Goal: Entertainment & Leisure: Consume media (video, audio)

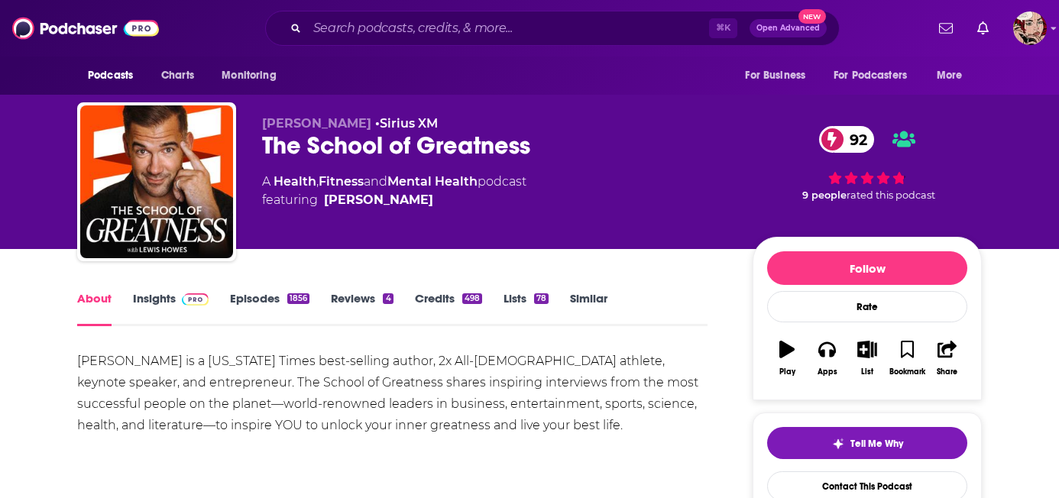
click at [241, 289] on div "About Insights Episodes 1856 Reviews 4 Credits 498 Lists 78 Similar" at bounding box center [392, 307] width 630 height 37
click at [241, 306] on link "Episodes 1856" at bounding box center [269, 308] width 79 height 35
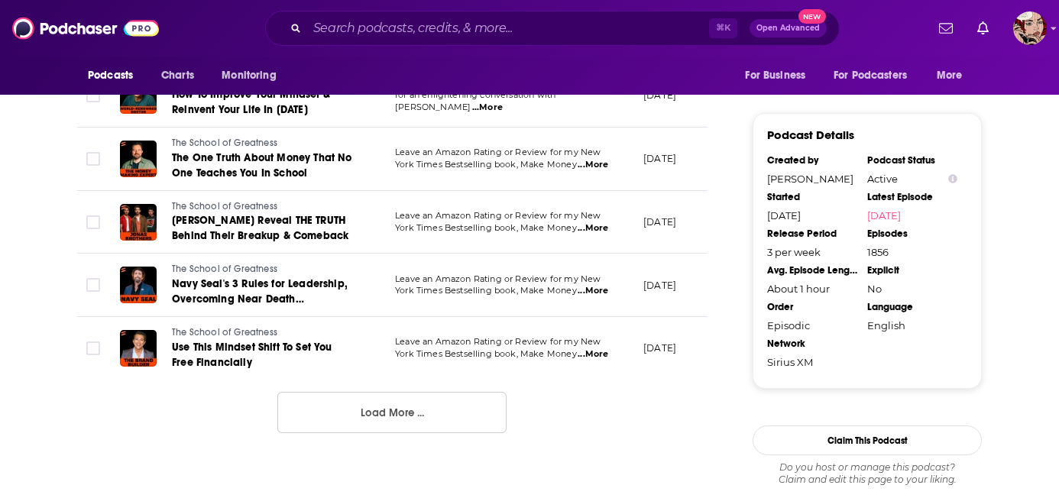
scroll to position [1642, 0]
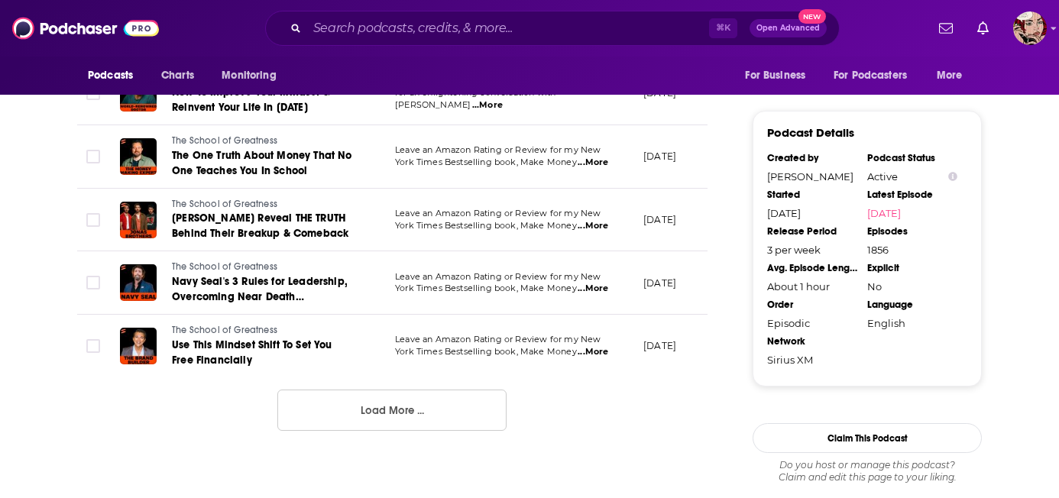
click at [390, 431] on button "Load More ..." at bounding box center [391, 410] width 229 height 41
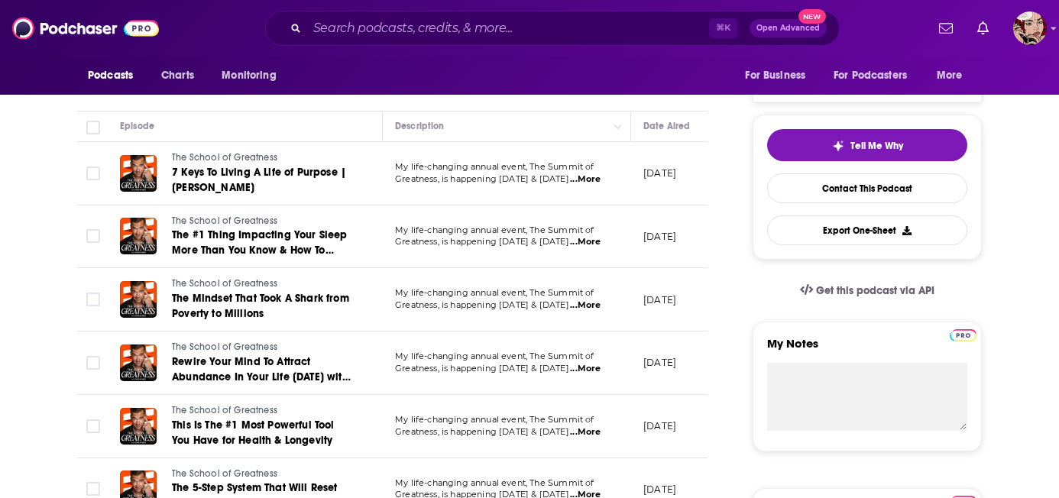
scroll to position [0, 0]
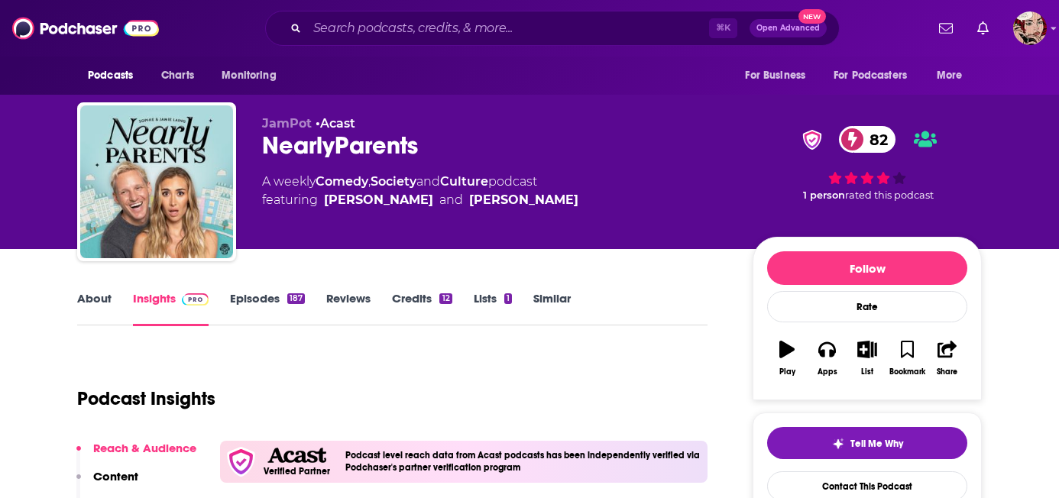
click at [493, 52] on div "Podcasts Charts Monitoring ⌘ K Open Advanced New For Business For Podcasters Mo…" at bounding box center [529, 28] width 1059 height 57
click at [493, 38] on input "Search podcasts, credits, & more..." at bounding box center [508, 28] width 402 height 24
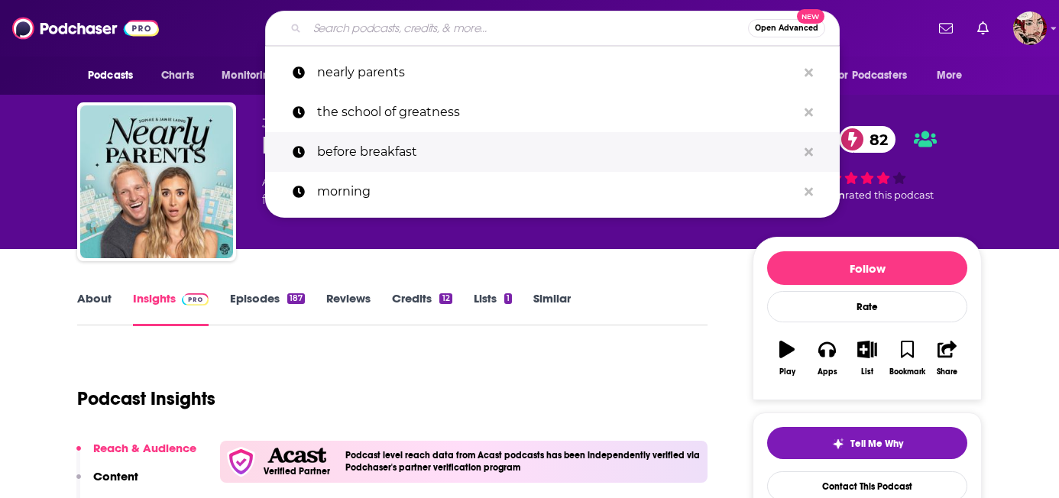
click at [502, 152] on p "before breakfast" at bounding box center [557, 152] width 480 height 40
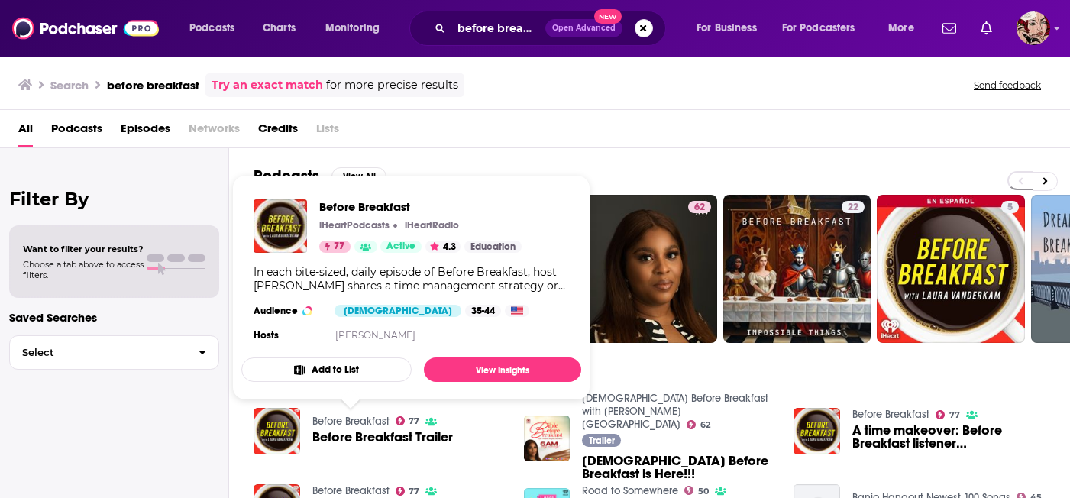
click at [365, 432] on span "Before Breakfast Trailer" at bounding box center [382, 437] width 141 height 13
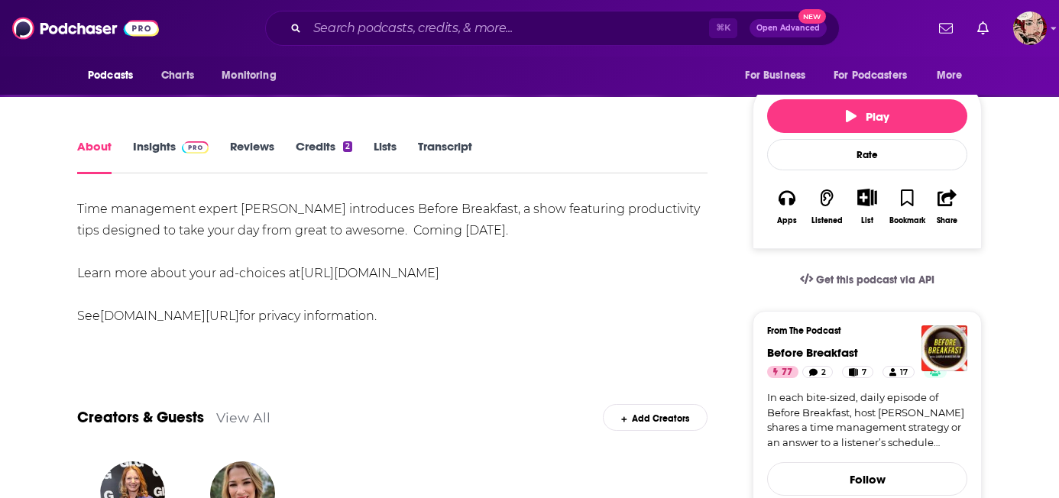
scroll to position [162, 0]
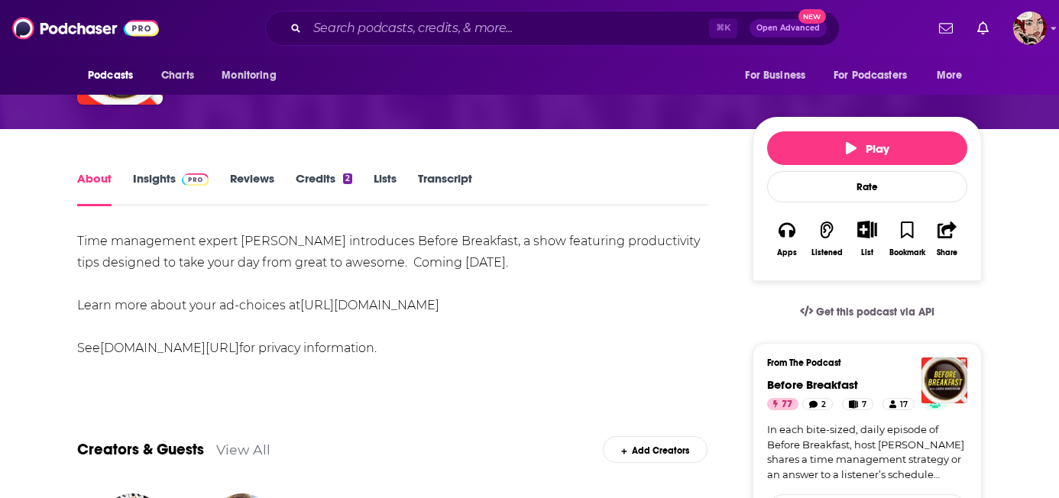
click at [159, 171] on link "Insights" at bounding box center [171, 188] width 76 height 35
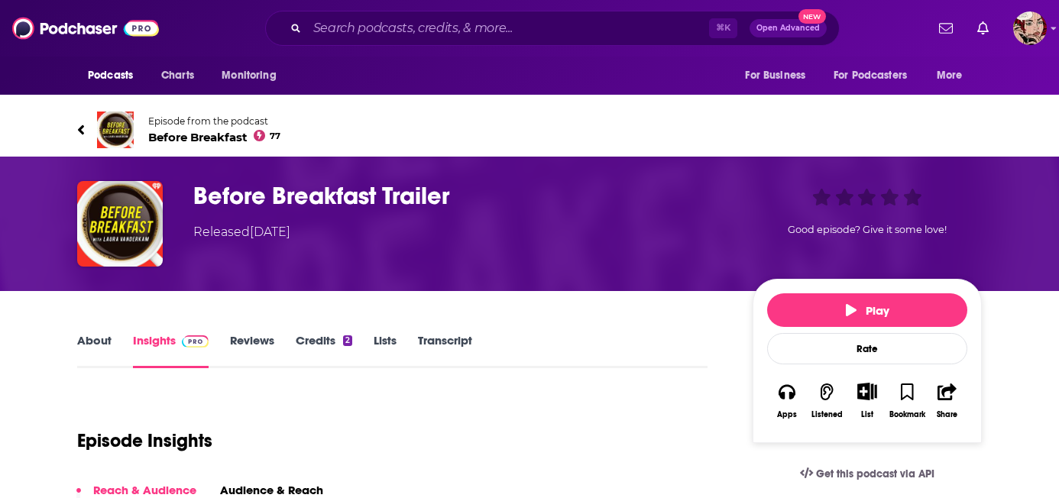
click at [194, 130] on span "Before Breakfast 77" at bounding box center [214, 137] width 132 height 15
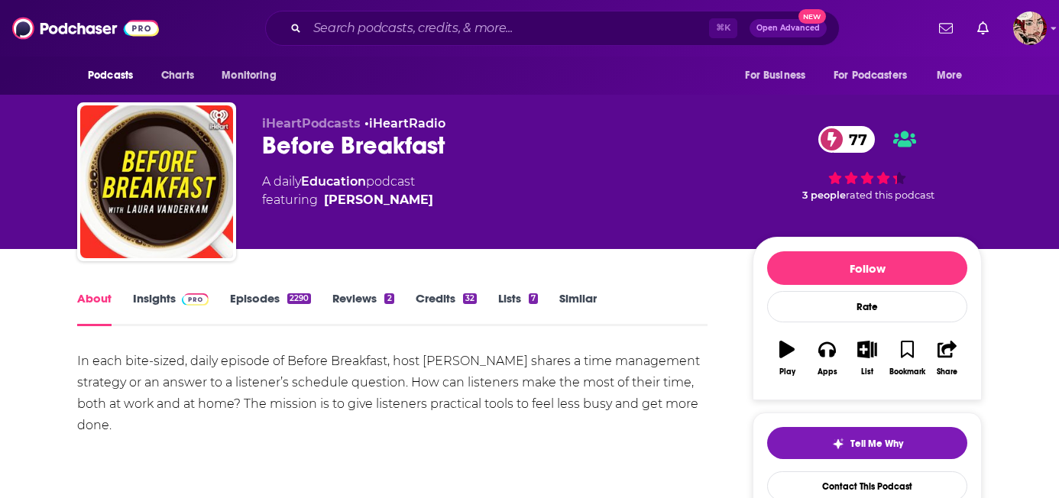
click at [293, 154] on div "Before Breakfast 77" at bounding box center [495, 146] width 466 height 30
click at [165, 299] on link "Insights" at bounding box center [171, 308] width 76 height 35
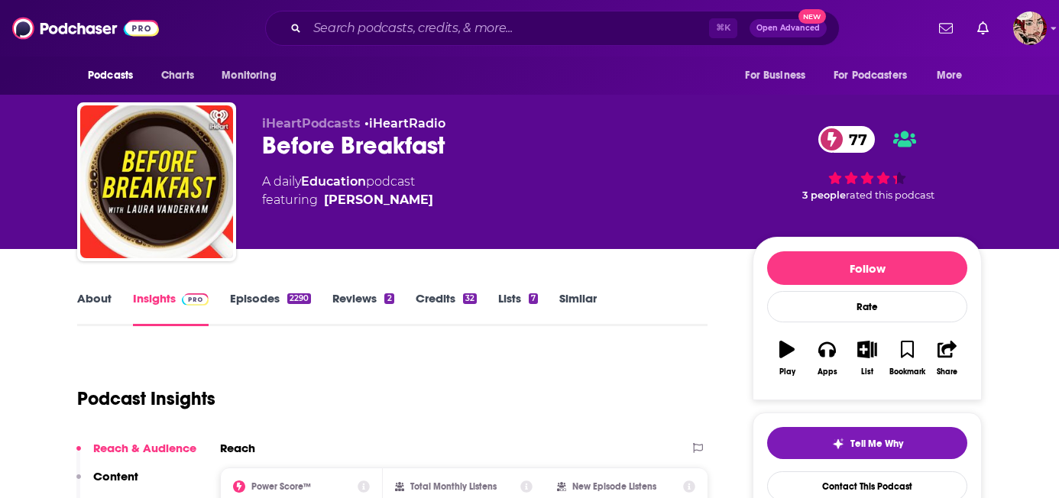
click at [278, 310] on link "Episodes 2290" at bounding box center [270, 308] width 81 height 35
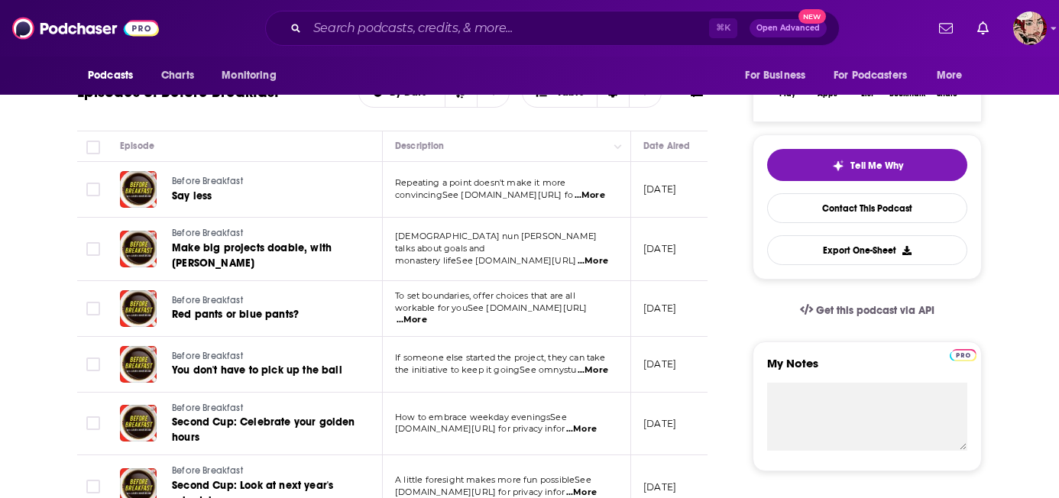
click at [598, 197] on span "...More" at bounding box center [589, 195] width 31 height 12
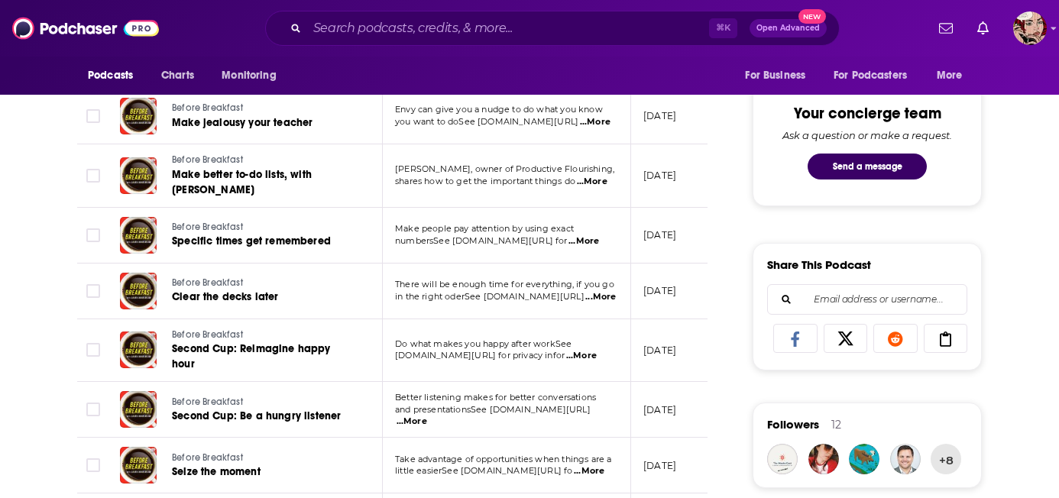
scroll to position [774, 0]
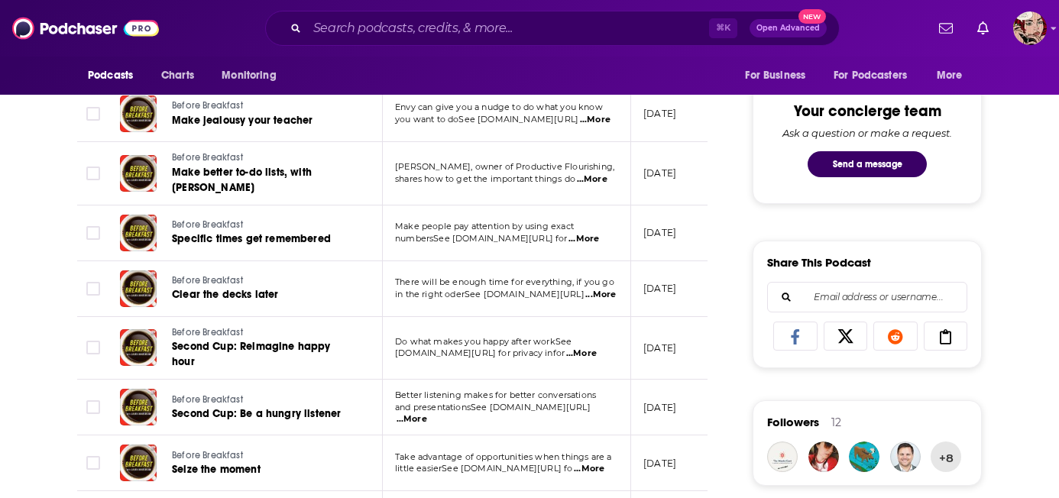
click at [597, 295] on span "...More" at bounding box center [600, 295] width 31 height 12
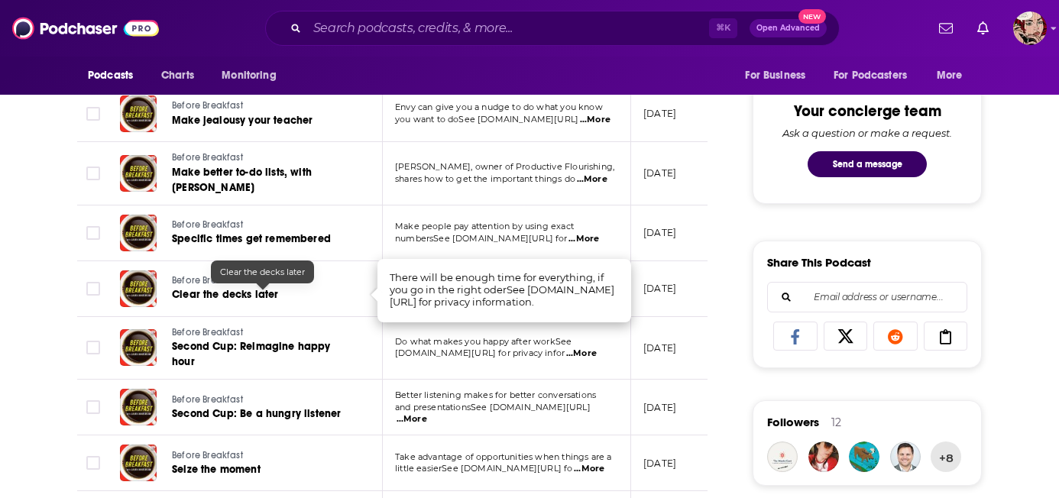
click at [233, 298] on span "Clear the decks later" at bounding box center [225, 294] width 107 height 13
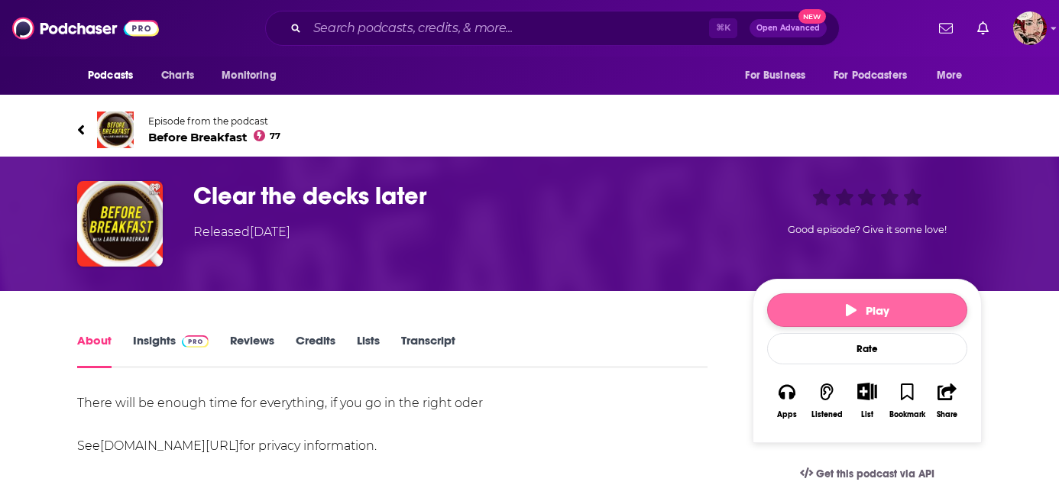
click at [924, 293] on button "Play" at bounding box center [867, 310] width 200 height 34
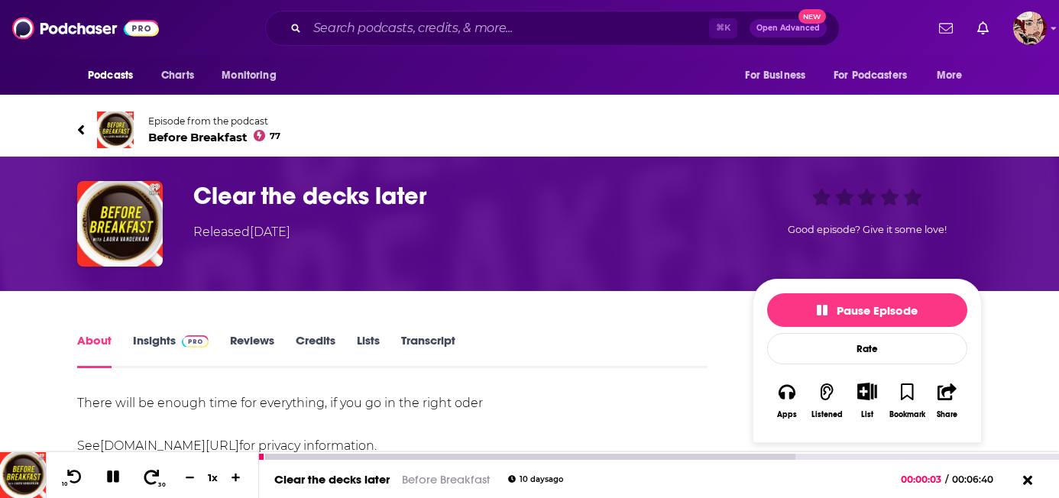
click at [148, 474] on icon at bounding box center [151, 476] width 19 height 15
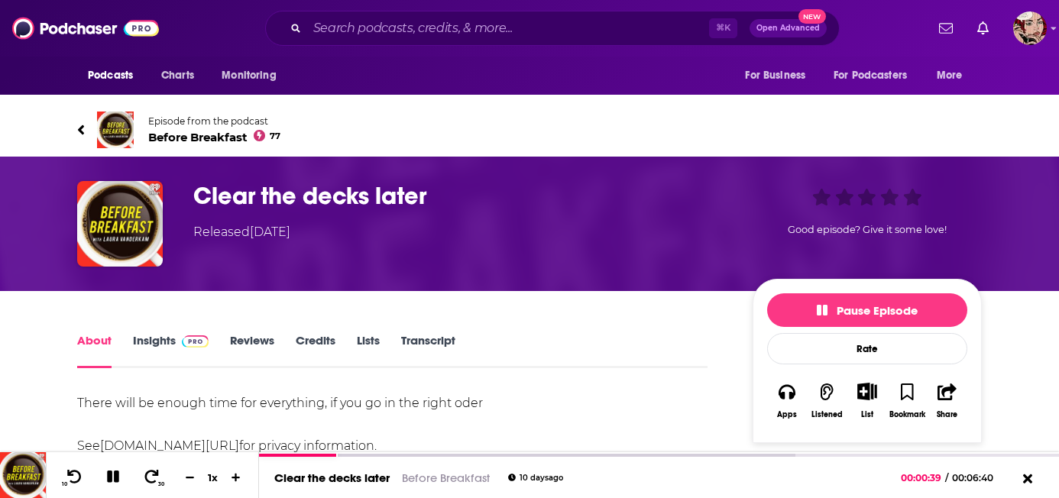
click at [80, 122] on icon at bounding box center [81, 129] width 8 height 15
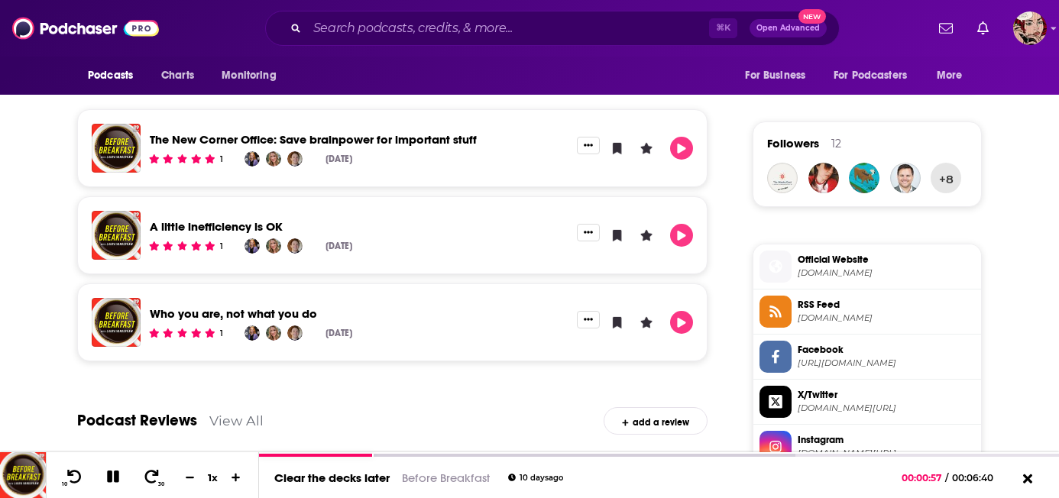
scroll to position [1049, 0]
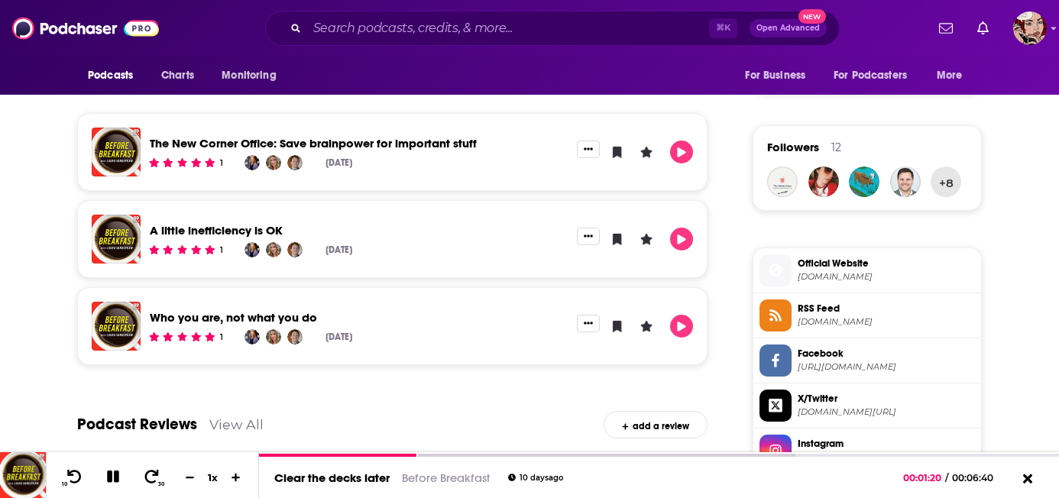
click at [223, 81] on link "View All" at bounding box center [213, 85] width 54 height 16
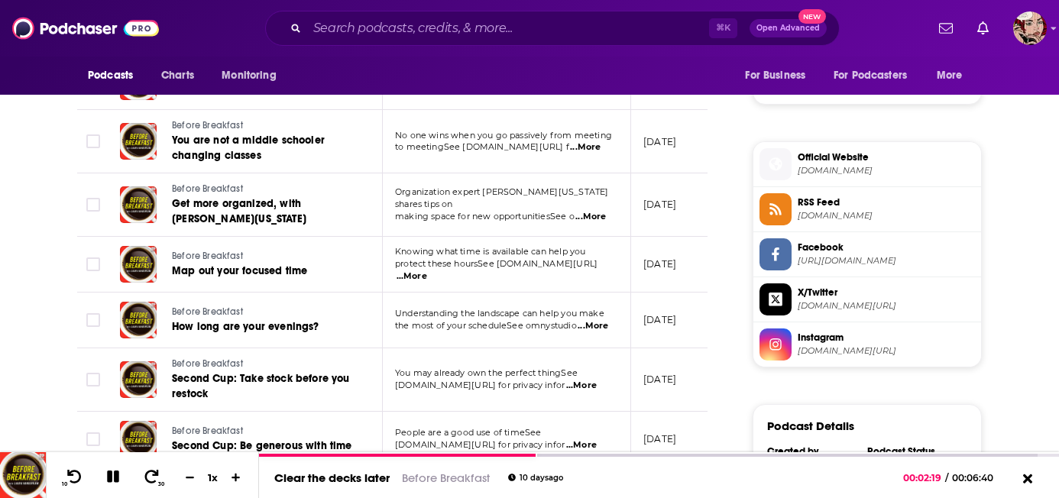
scroll to position [1160, 0]
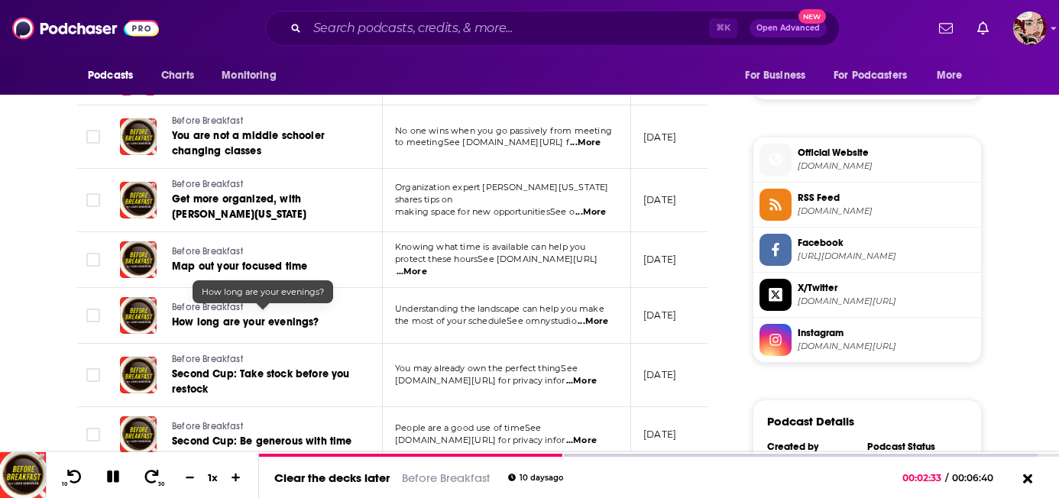
click at [280, 315] on span "How long are your evenings?" at bounding box center [245, 321] width 147 height 13
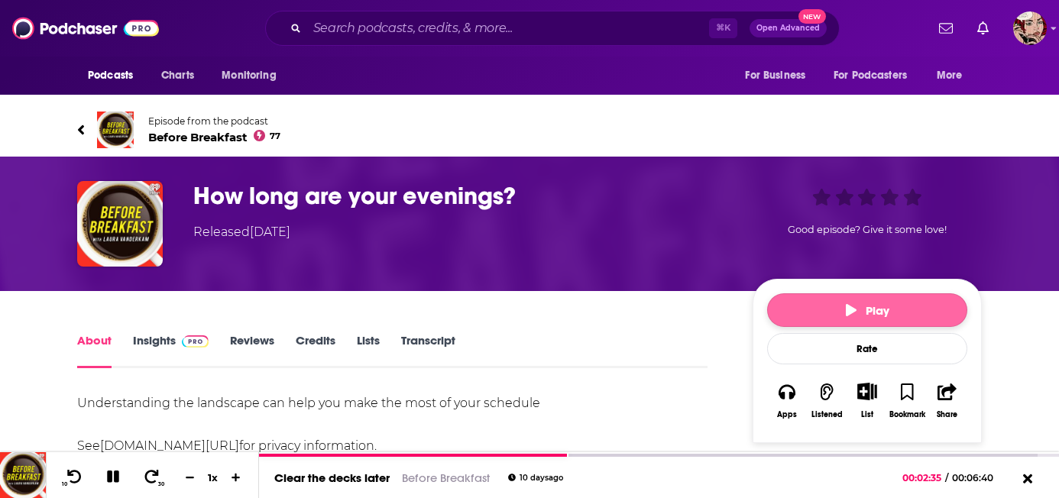
click at [779, 293] on button "Play" at bounding box center [867, 310] width 200 height 34
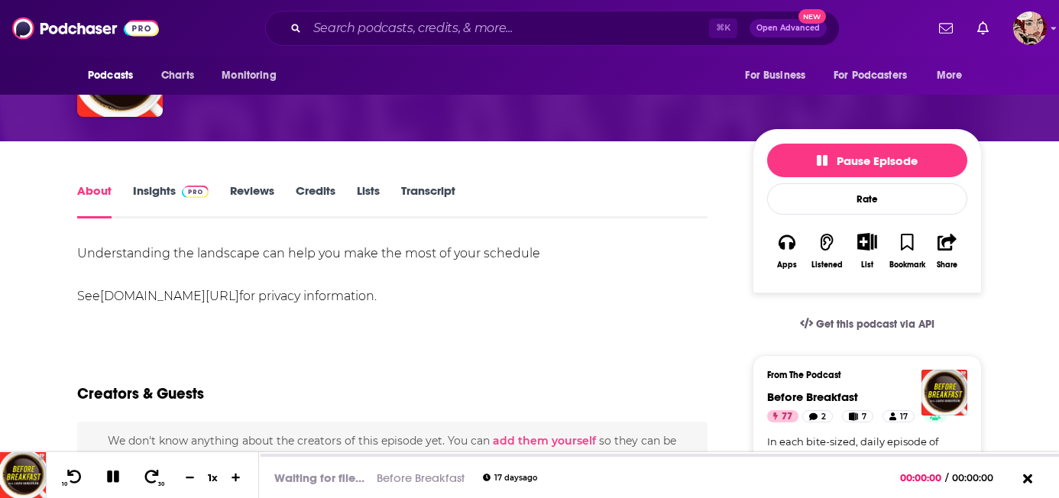
scroll to position [150, 0]
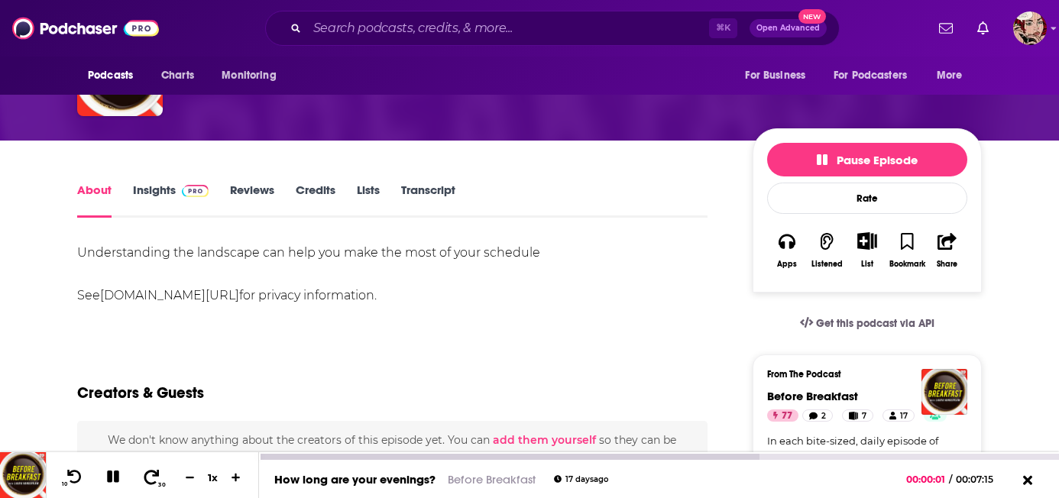
click at [150, 474] on icon at bounding box center [151, 476] width 19 height 15
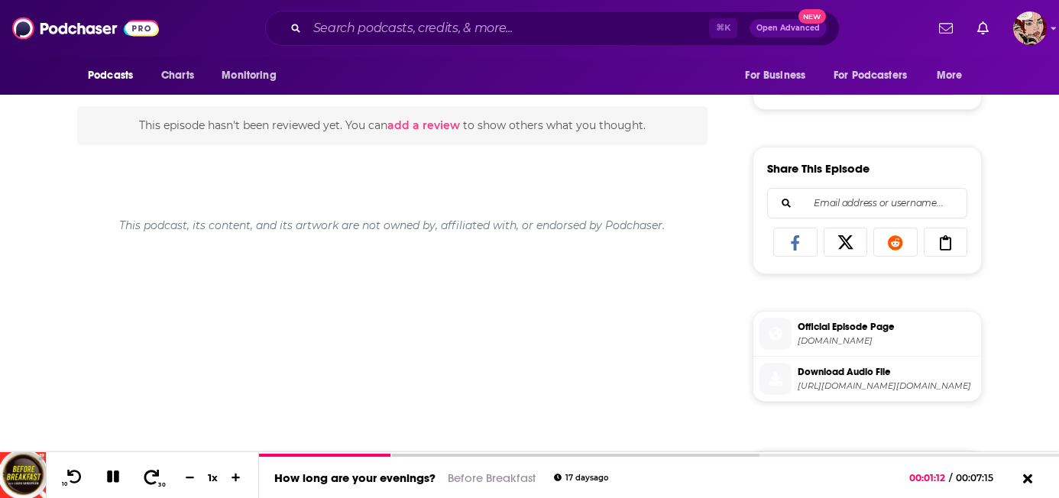
scroll to position [0, 0]
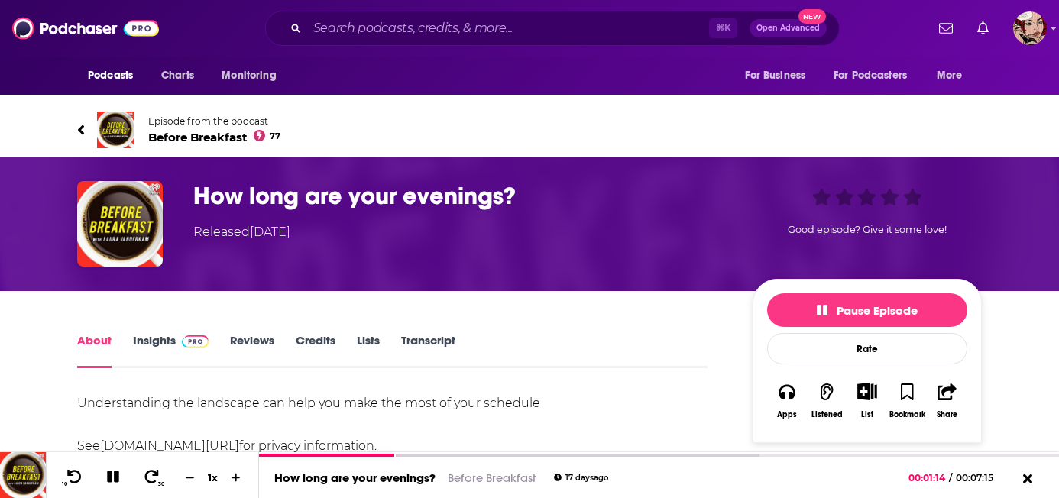
click at [173, 333] on link "Insights" at bounding box center [171, 350] width 76 height 35
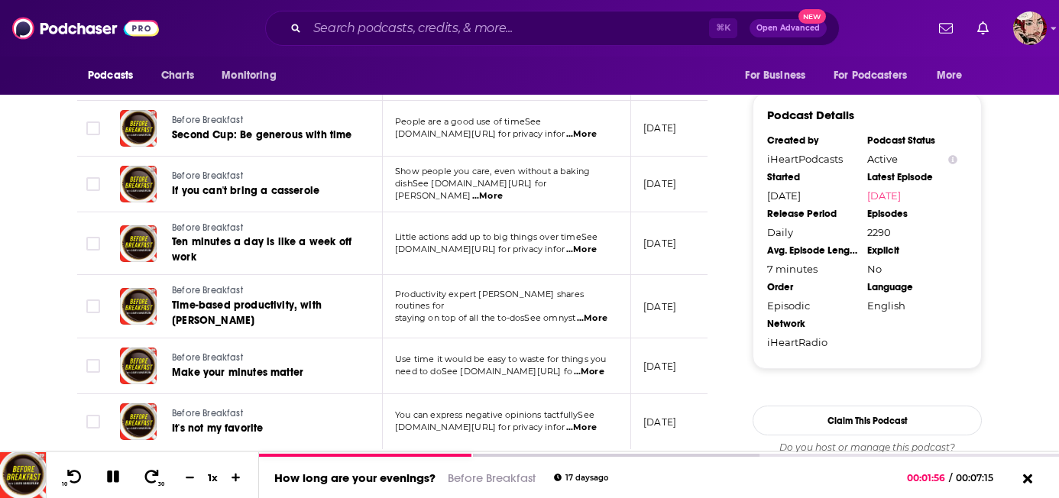
scroll to position [1477, 0]
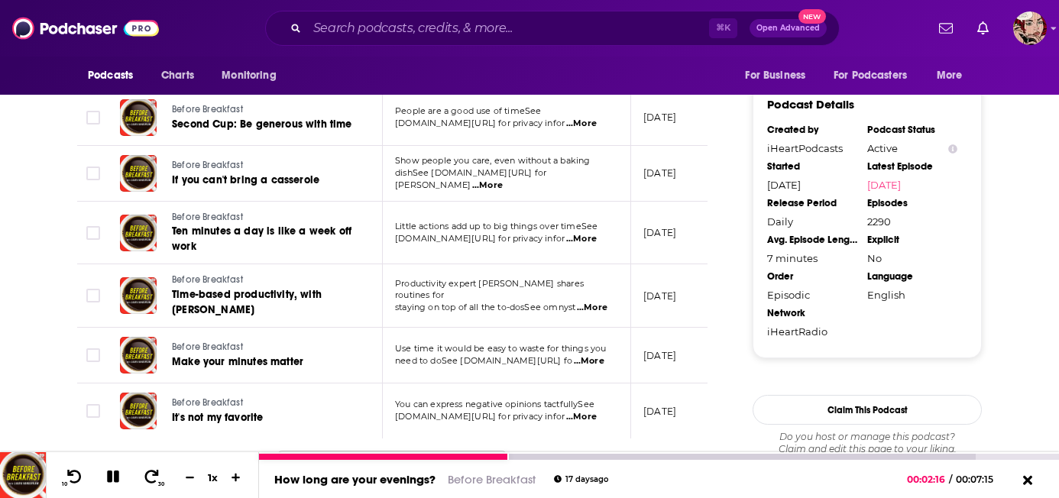
click at [349, 477] on link "How long are your evenings?" at bounding box center [354, 479] width 161 height 15
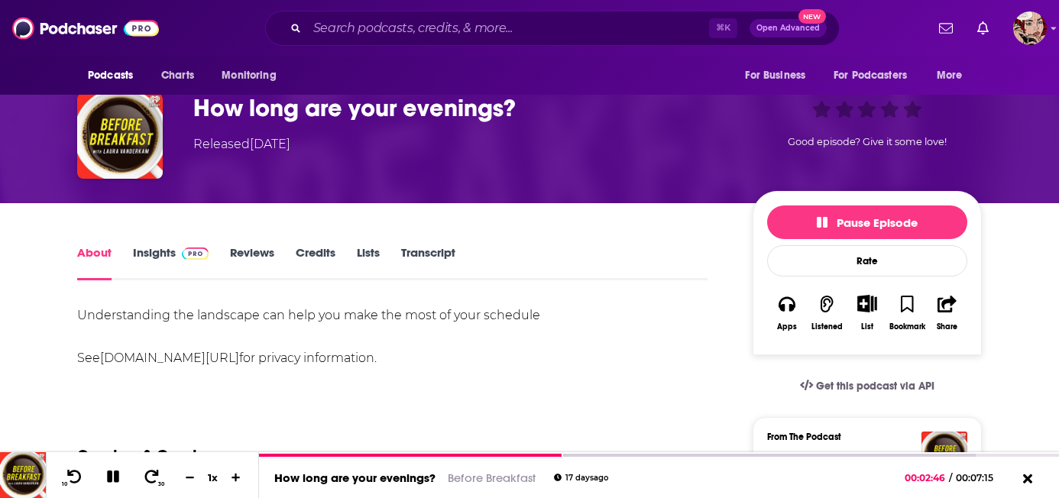
scroll to position [98, 0]
